Goal: Navigation & Orientation: Find specific page/section

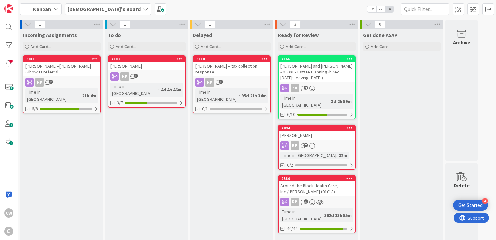
click at [134, 66] on div "[PERSON_NAME]" at bounding box center [146, 66] width 77 height 8
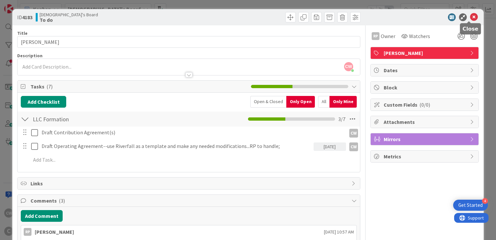
click at [470, 20] on icon at bounding box center [474, 17] width 8 height 8
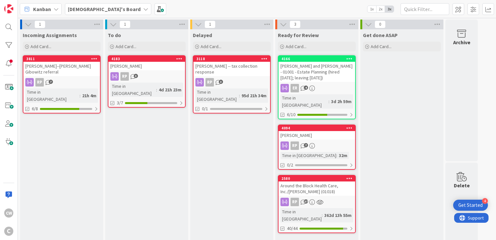
click at [63, 62] on div "[PERSON_NAME]--[PERSON_NAME] Gibowitz referral" at bounding box center [61, 69] width 77 height 14
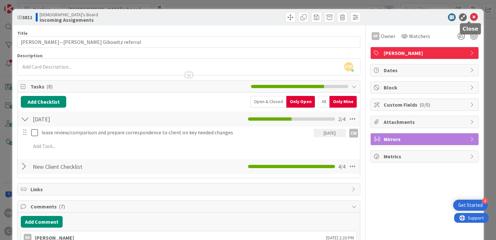
click at [472, 16] on icon at bounding box center [474, 17] width 8 height 8
